Goal: Transaction & Acquisition: Purchase product/service

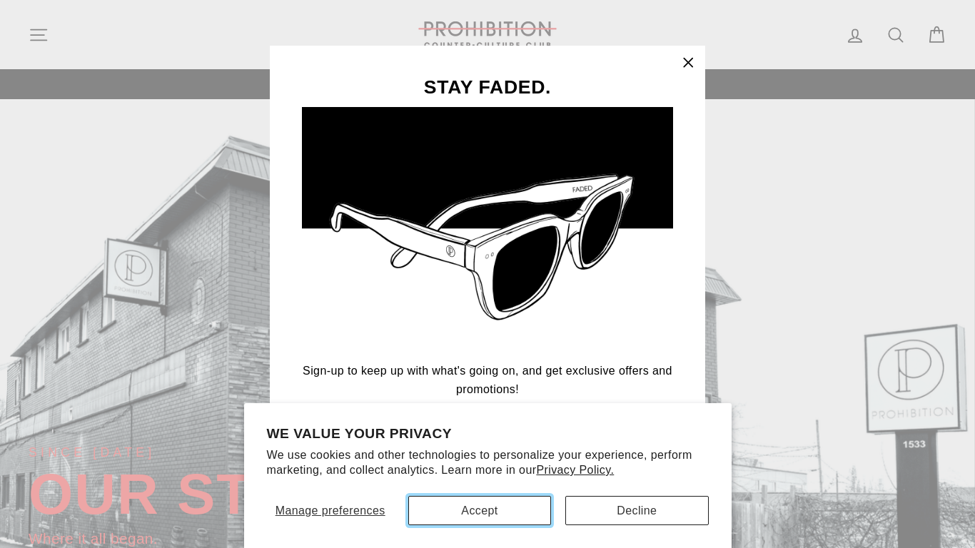
click at [479, 510] on button "Accept" at bounding box center [479, 510] width 143 height 29
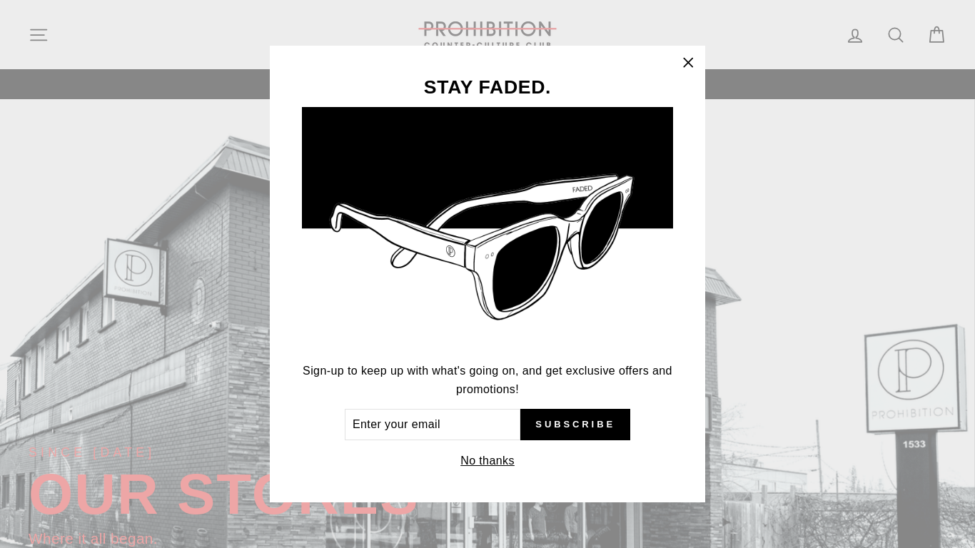
click at [688, 62] on icon "button" at bounding box center [688, 62] width 9 height 9
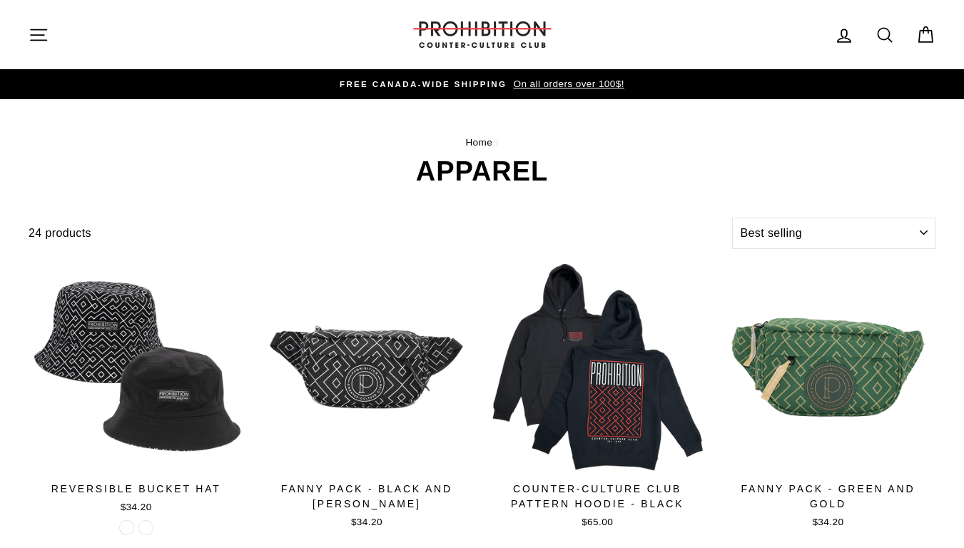
select select "best-selling"
